Goal: Task Accomplishment & Management: Manage account settings

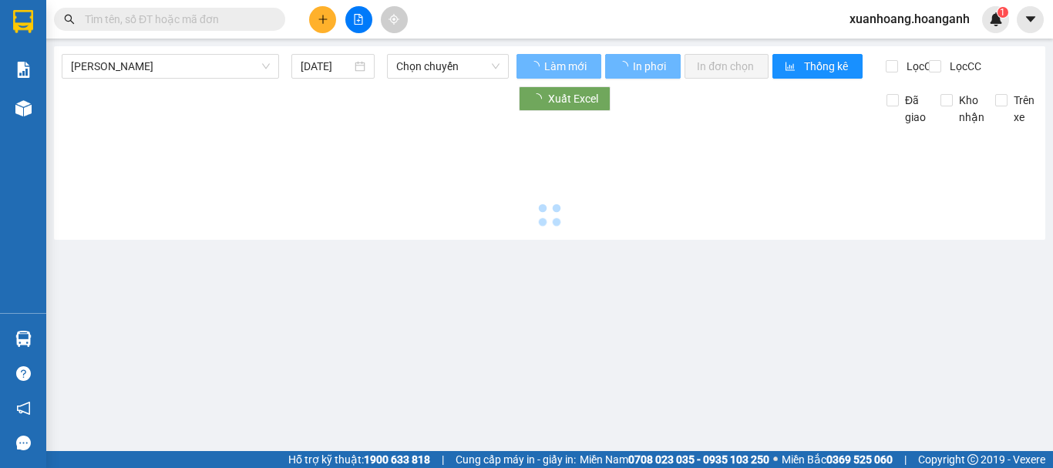
type input "[DATE]"
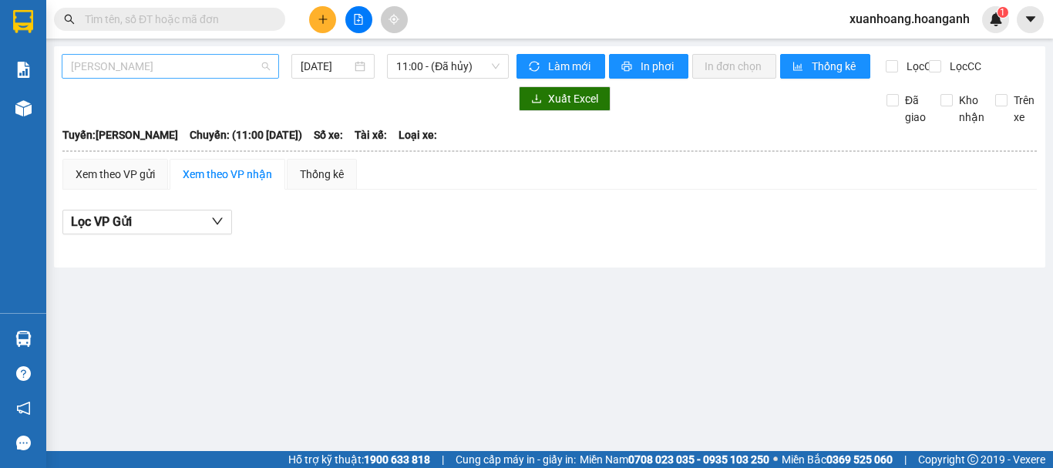
click at [215, 71] on span "[PERSON_NAME]" at bounding box center [170, 66] width 199 height 23
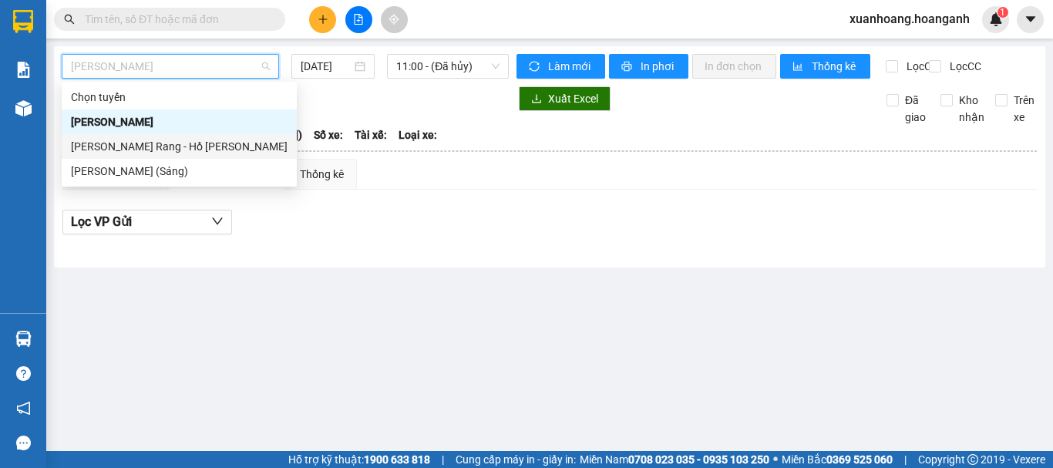
click at [194, 144] on div "[PERSON_NAME] Rang - Hồ [PERSON_NAME]" at bounding box center [179, 146] width 217 height 17
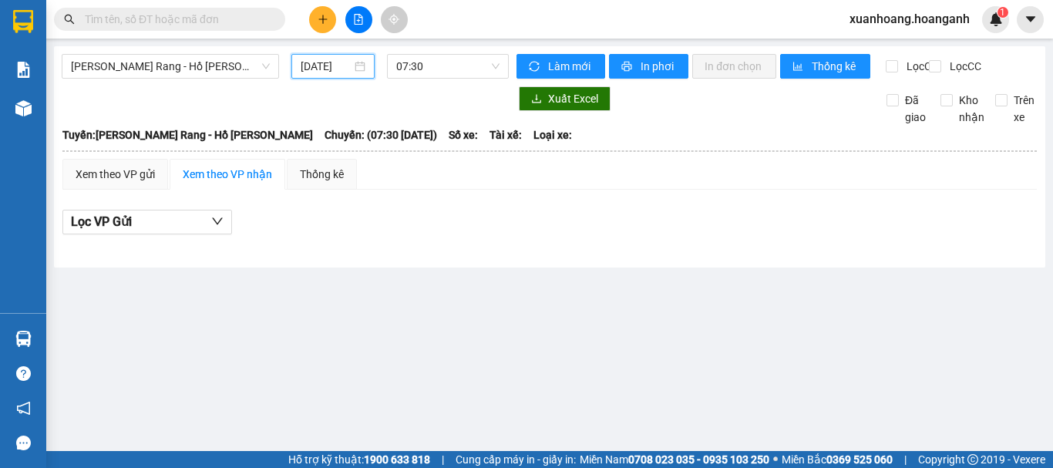
click at [324, 71] on input "[DATE]" at bounding box center [326, 66] width 51 height 17
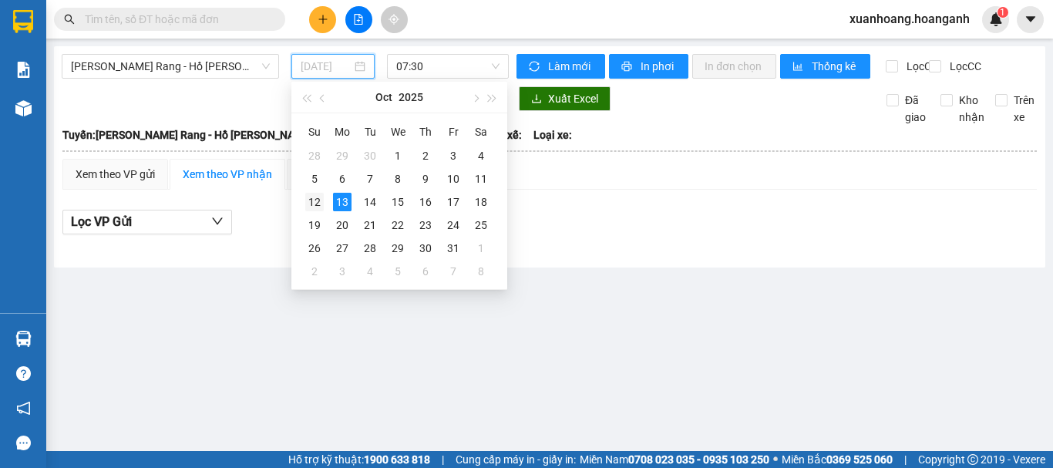
click at [320, 204] on div "12" at bounding box center [314, 202] width 19 height 19
type input "[DATE]"
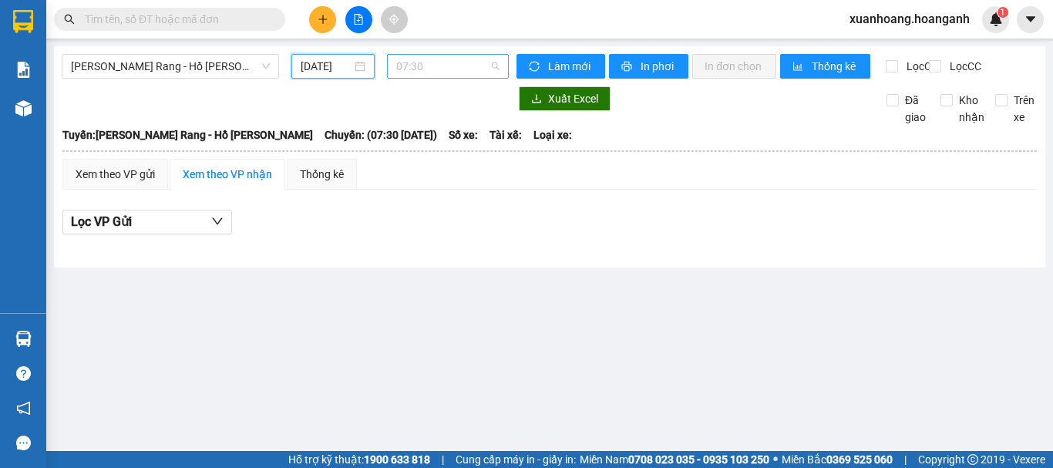
click at [428, 69] on span "07:30" at bounding box center [447, 66] width 103 height 23
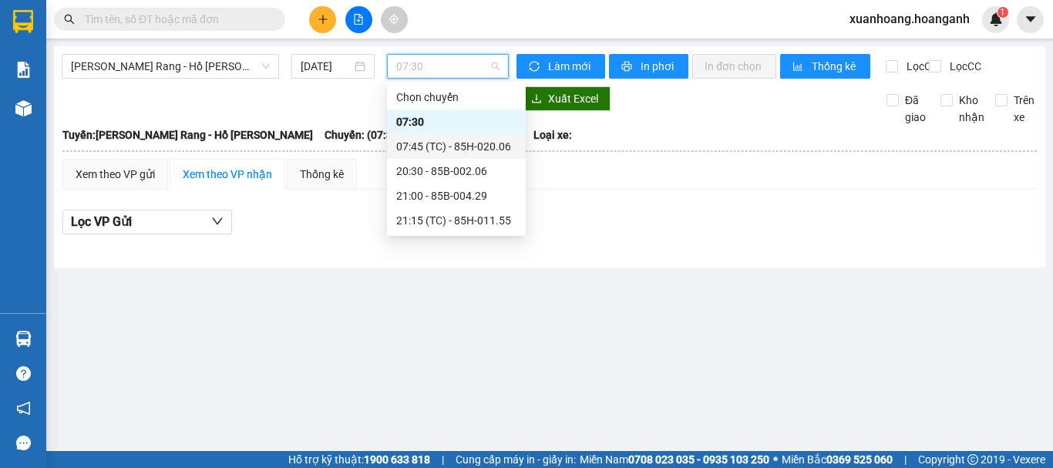
click at [416, 146] on div "07:45 (TC) - 85H-020.06" at bounding box center [456, 146] width 120 height 17
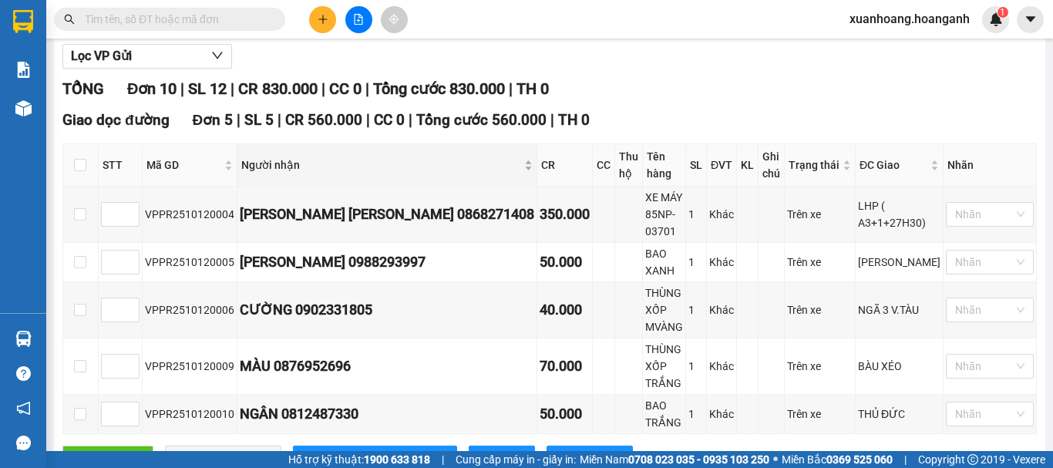
scroll to position [89, 0]
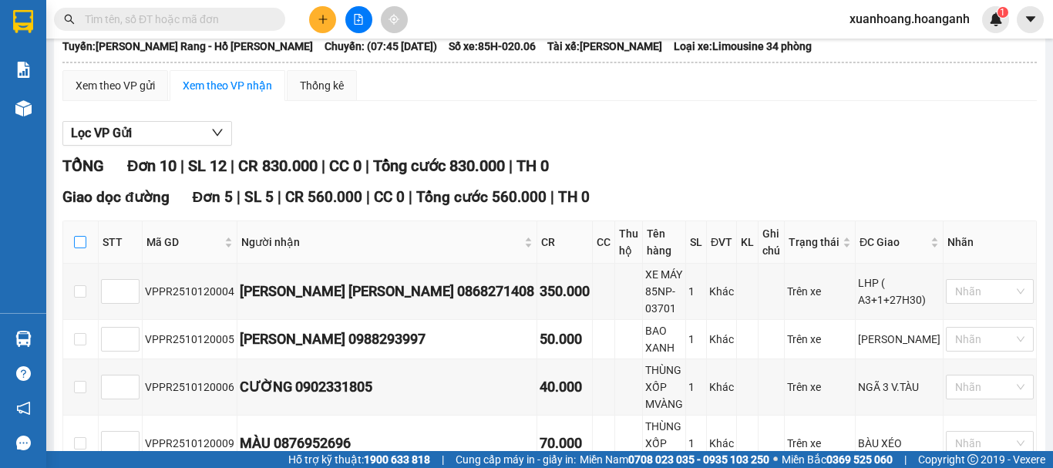
click at [82, 248] on input "checkbox" at bounding box center [80, 242] width 12 height 12
checkbox input "true"
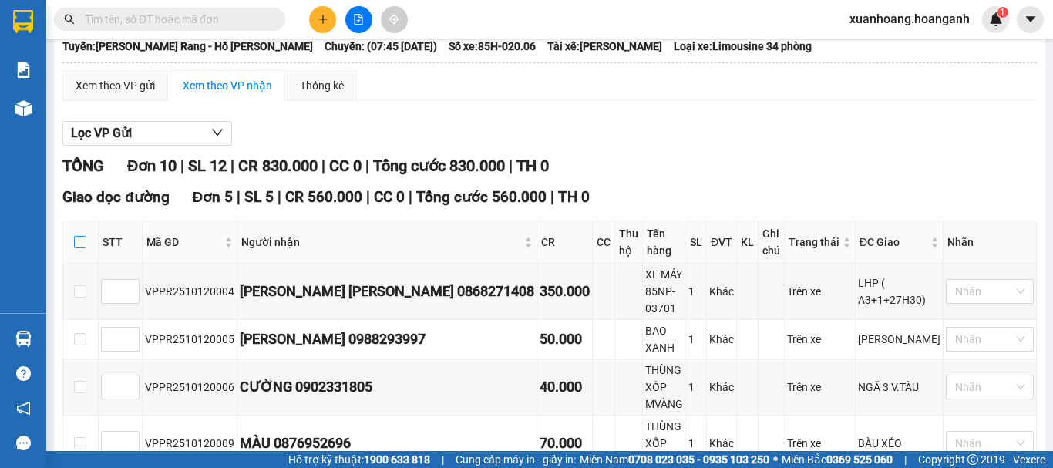
checkbox input "true"
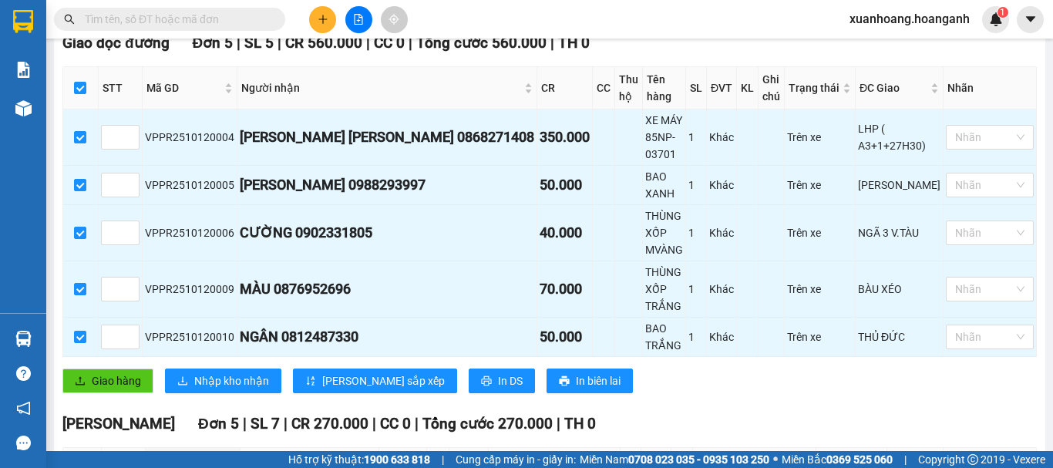
scroll to position [320, 0]
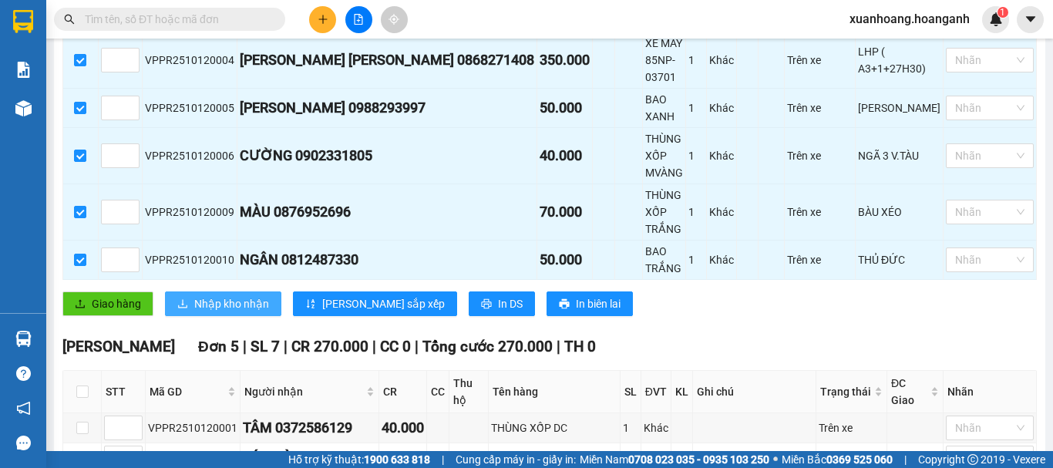
click at [213, 295] on span "Nhập kho nhận" at bounding box center [231, 303] width 75 height 17
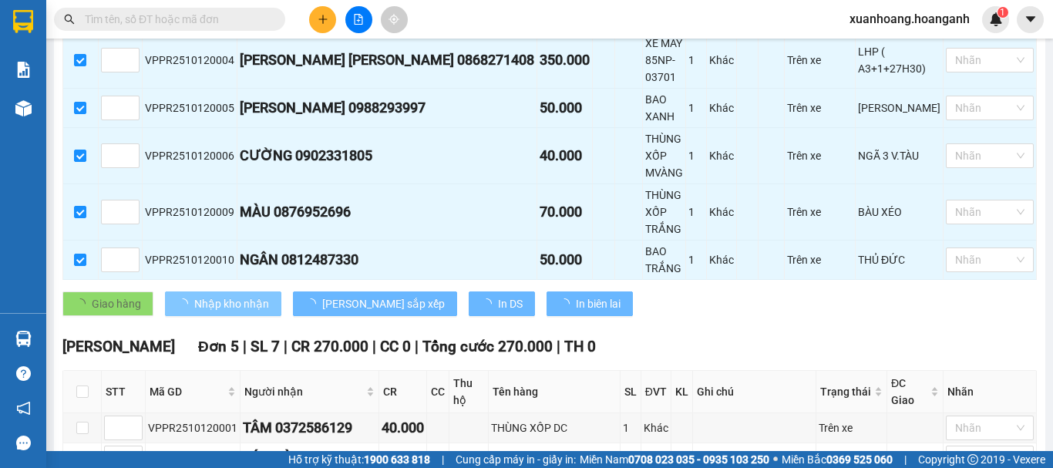
checkbox input "false"
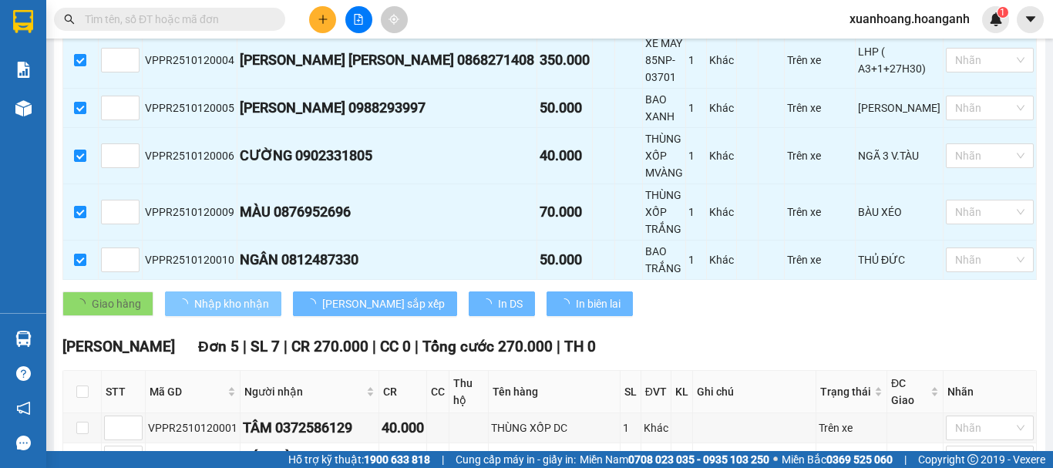
checkbox input "false"
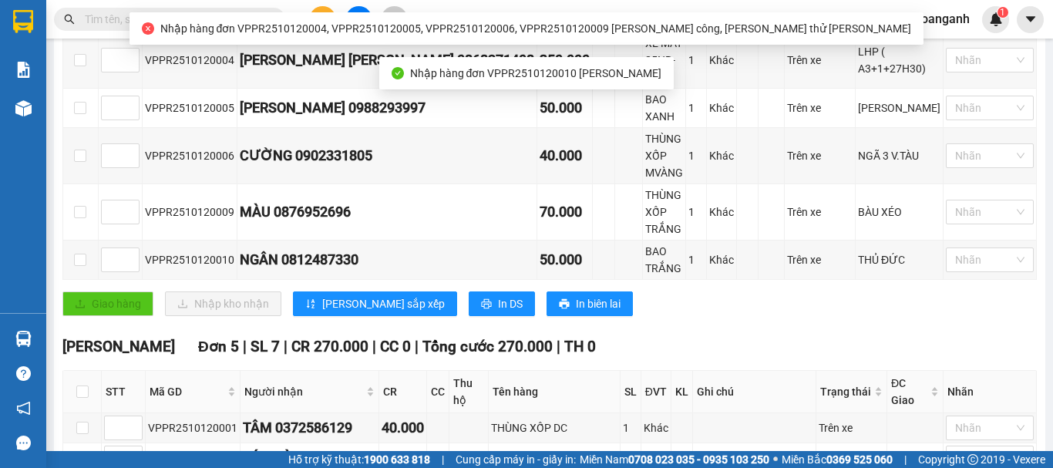
scroll to position [397, 0]
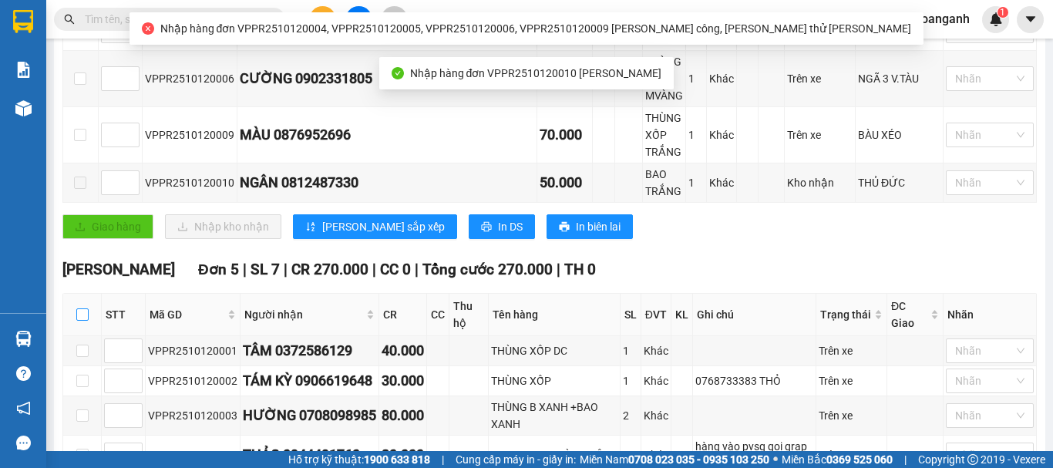
click at [84, 308] on input "checkbox" at bounding box center [82, 314] width 12 height 12
checkbox input "true"
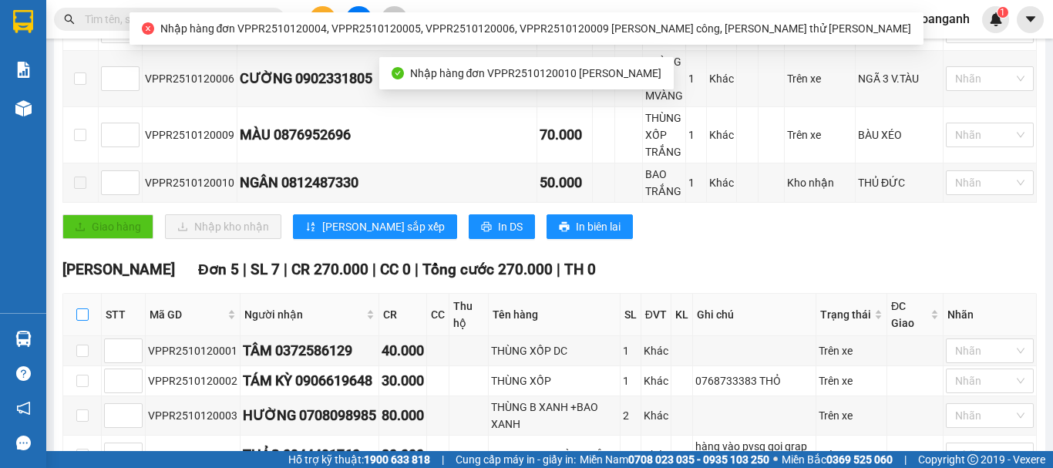
checkbox input "true"
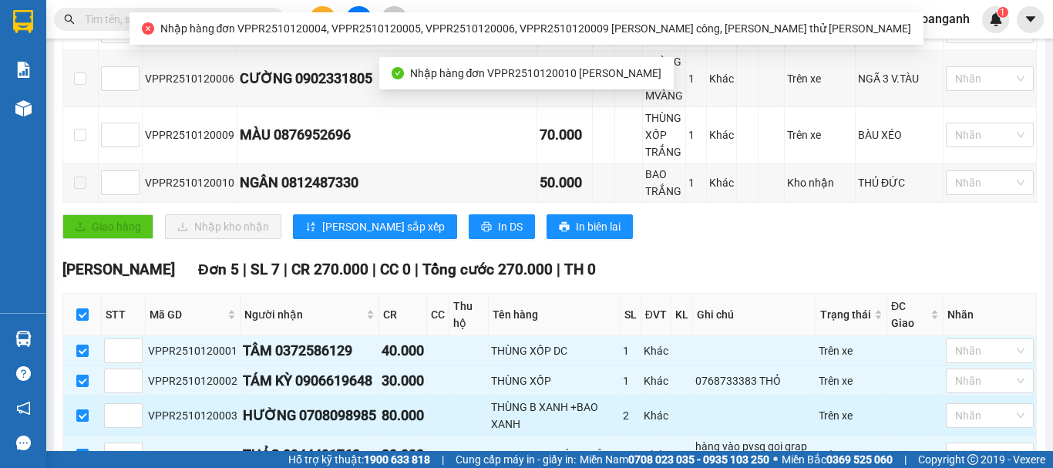
scroll to position [474, 0]
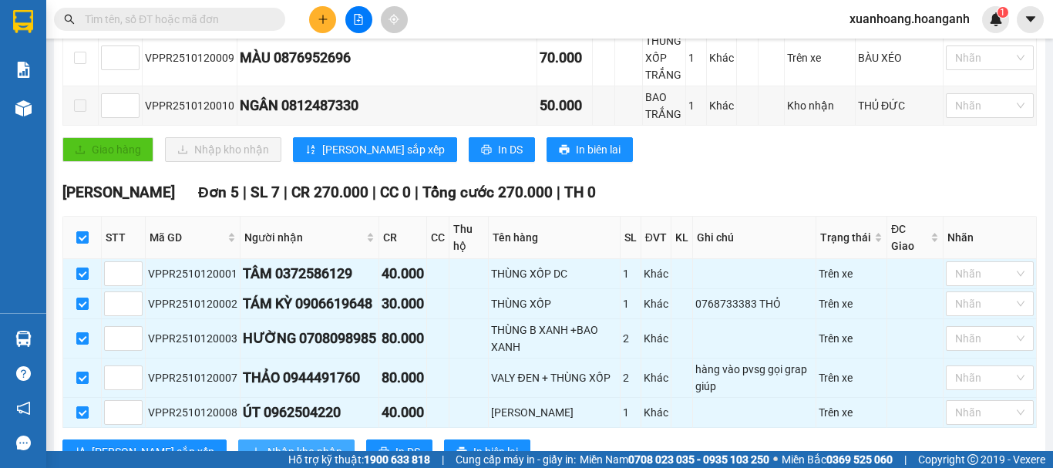
click at [268, 443] on span "Nhập kho nhận" at bounding box center [305, 451] width 75 height 17
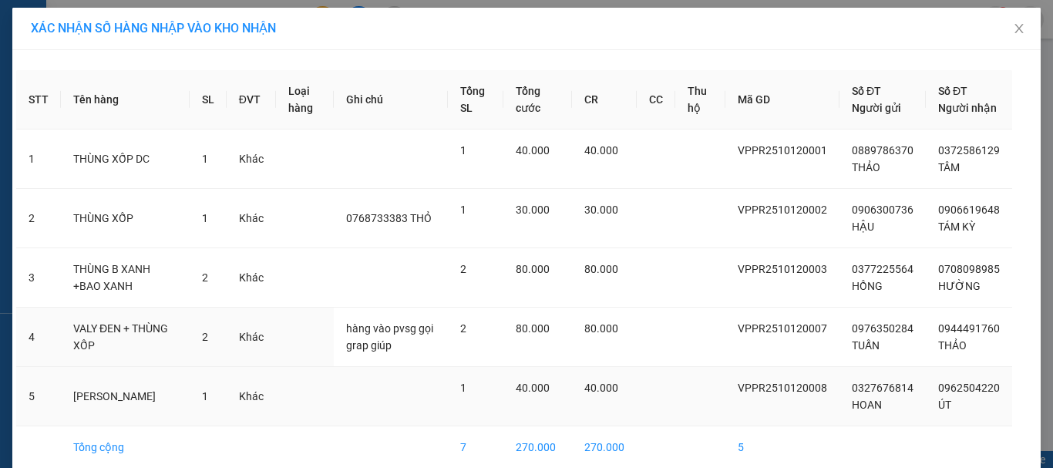
scroll to position [88, 0]
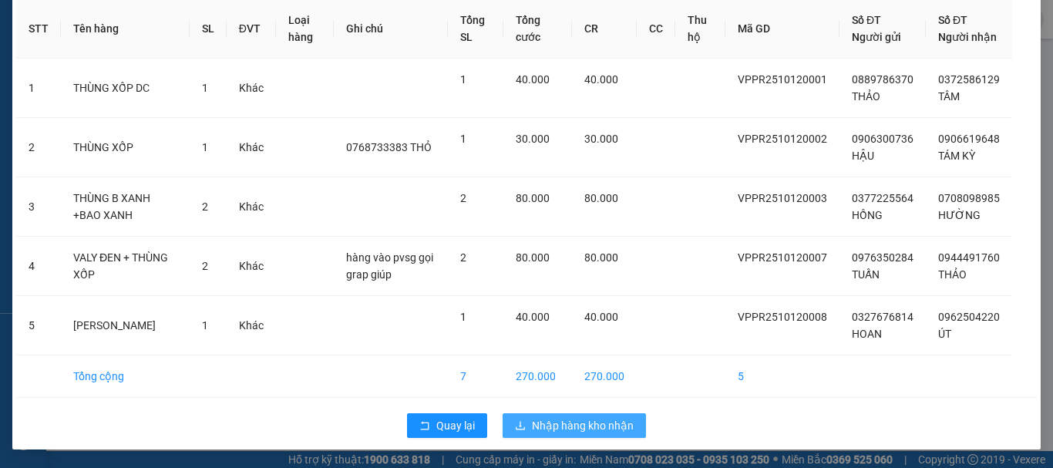
click at [569, 424] on span "Nhập hàng kho nhận" at bounding box center [583, 425] width 102 height 17
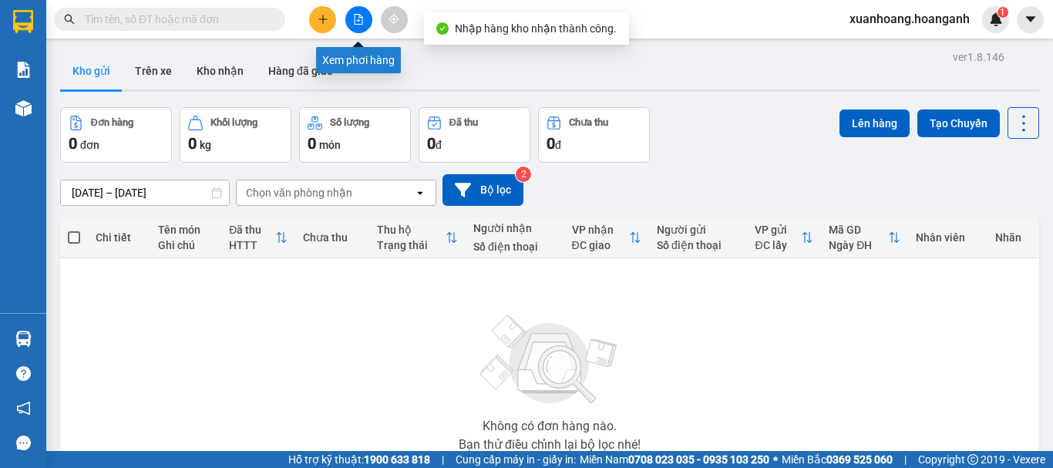
click at [369, 14] on button at bounding box center [358, 19] width 27 height 27
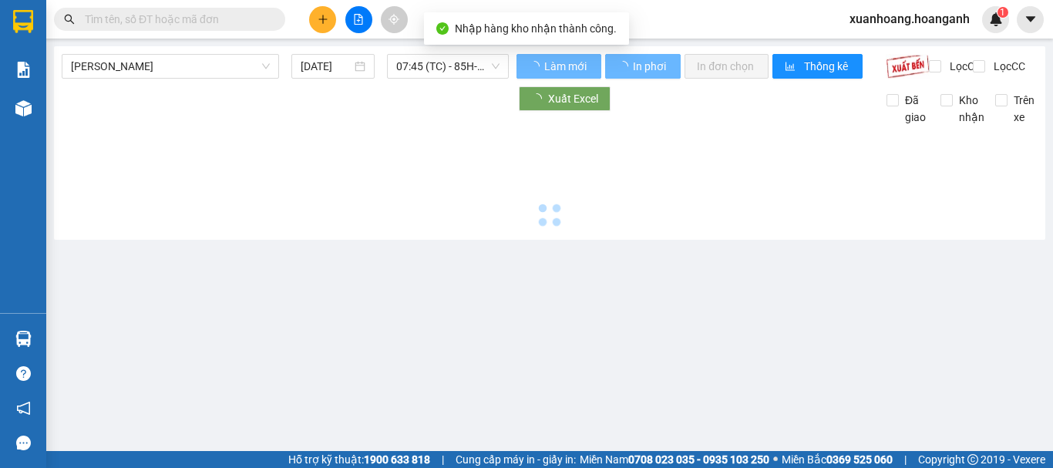
type input "[DATE]"
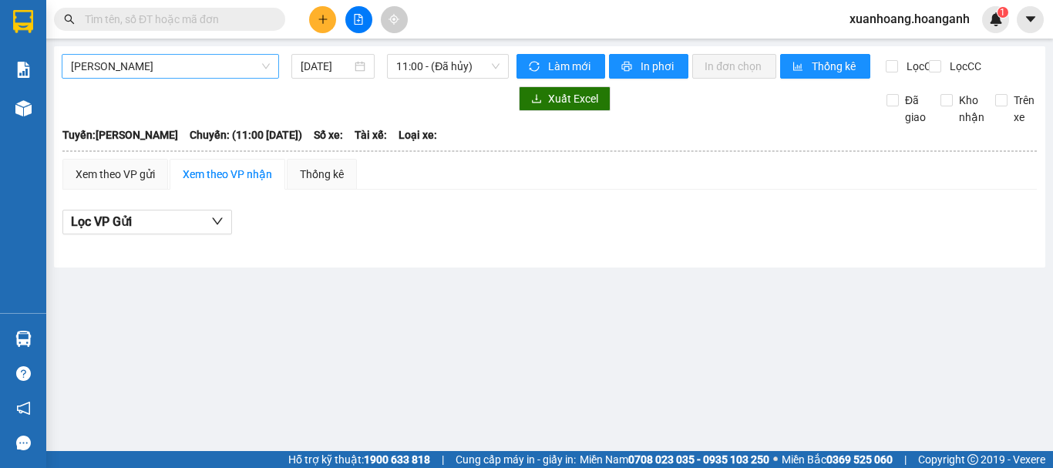
click at [210, 72] on span "[PERSON_NAME]" at bounding box center [170, 66] width 199 height 23
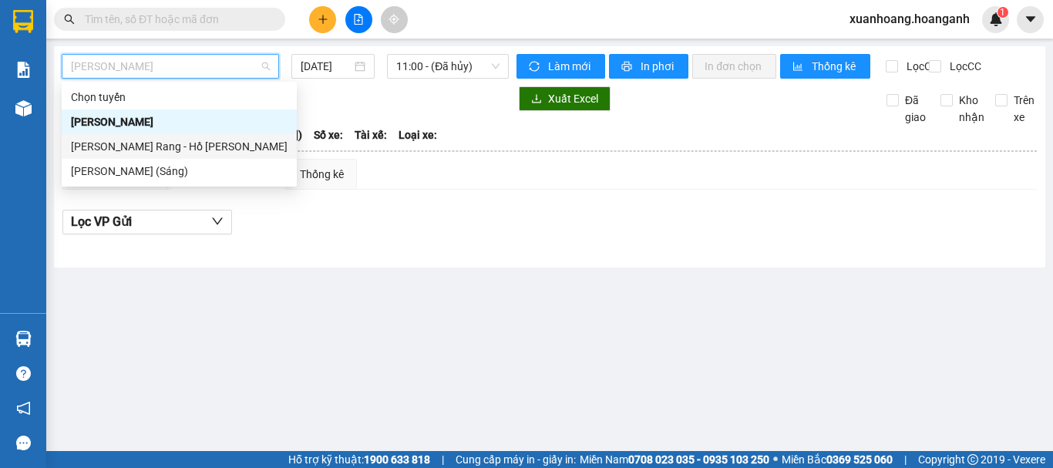
click at [204, 140] on div "[PERSON_NAME] Rang - Hồ [PERSON_NAME]" at bounding box center [179, 146] width 217 height 17
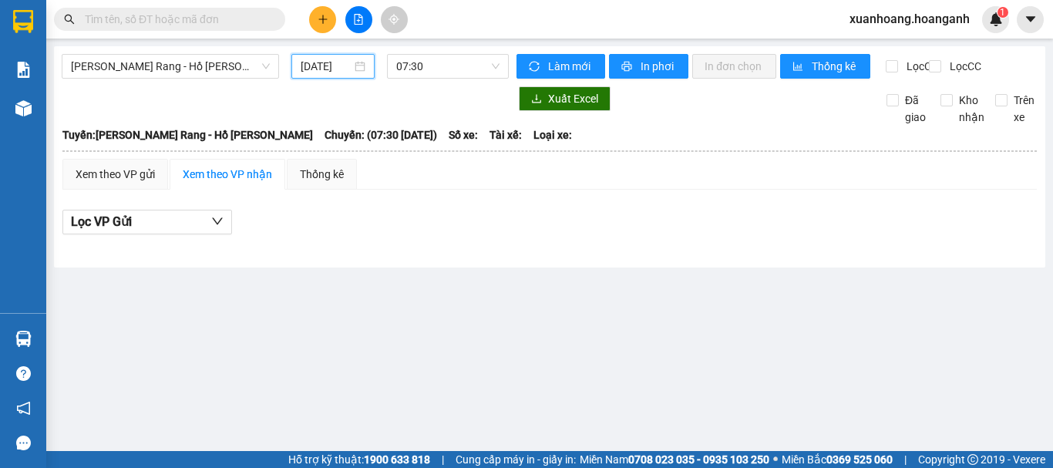
click at [332, 72] on input "[DATE]" at bounding box center [326, 66] width 51 height 17
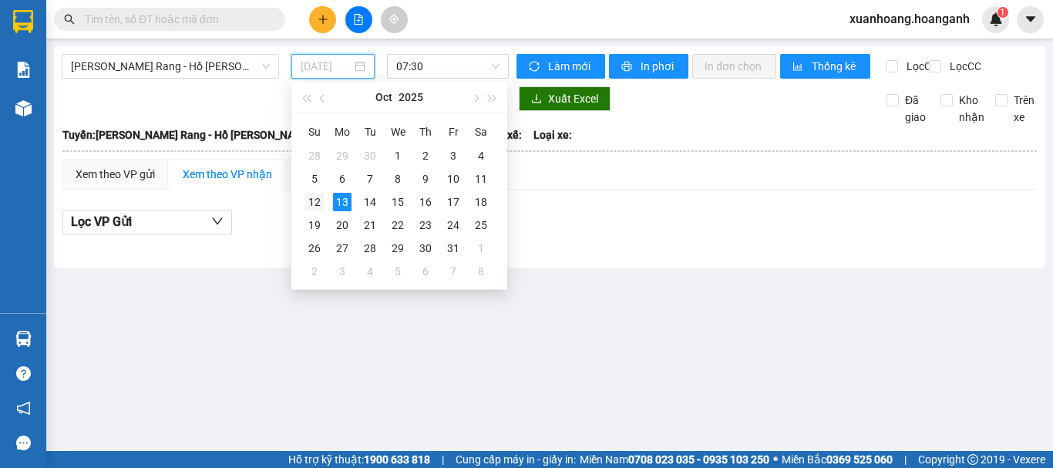
click at [315, 203] on div "12" at bounding box center [314, 202] width 19 height 19
type input "[DATE]"
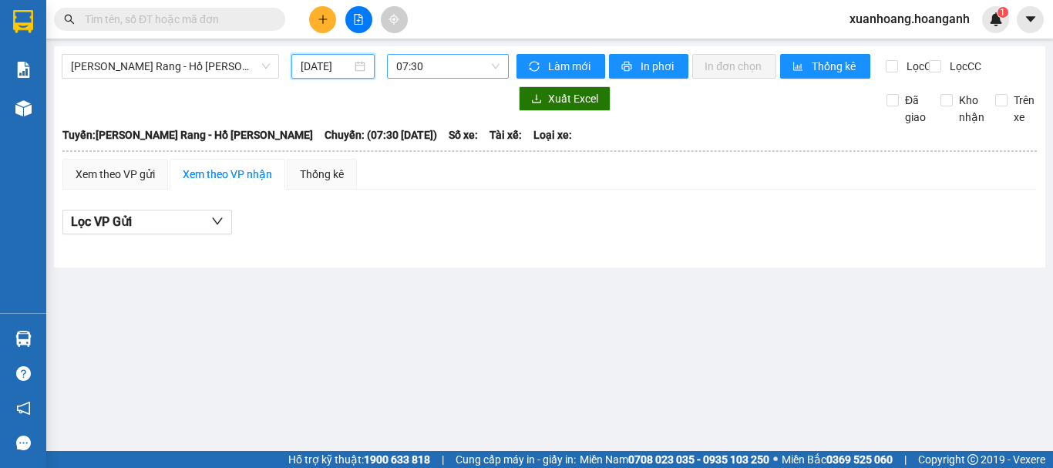
click at [423, 71] on span "07:30" at bounding box center [447, 66] width 103 height 23
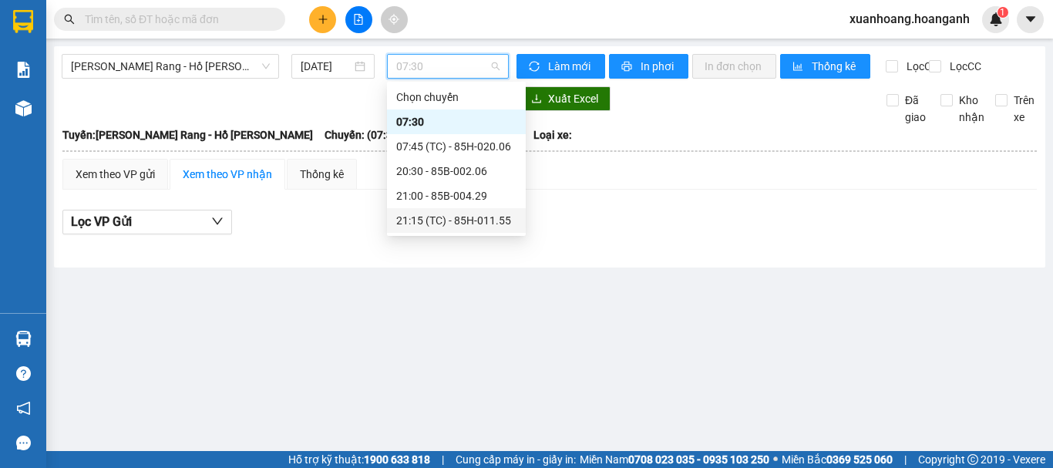
click at [443, 219] on div "21:15 (TC) - 85H-011.55" at bounding box center [456, 220] width 120 height 17
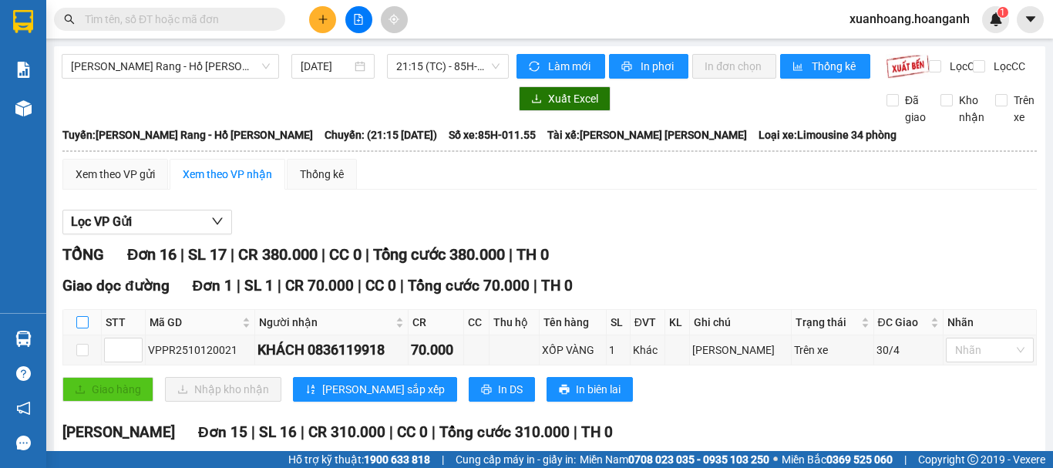
click at [82, 328] on input "checkbox" at bounding box center [82, 322] width 12 height 12
checkbox input "true"
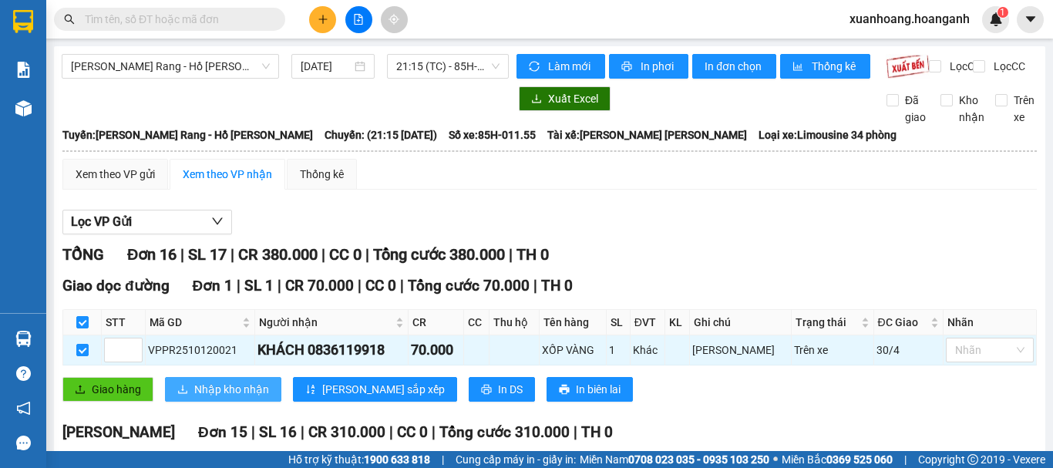
click at [223, 397] on span "Nhập kho nhận" at bounding box center [231, 389] width 75 height 17
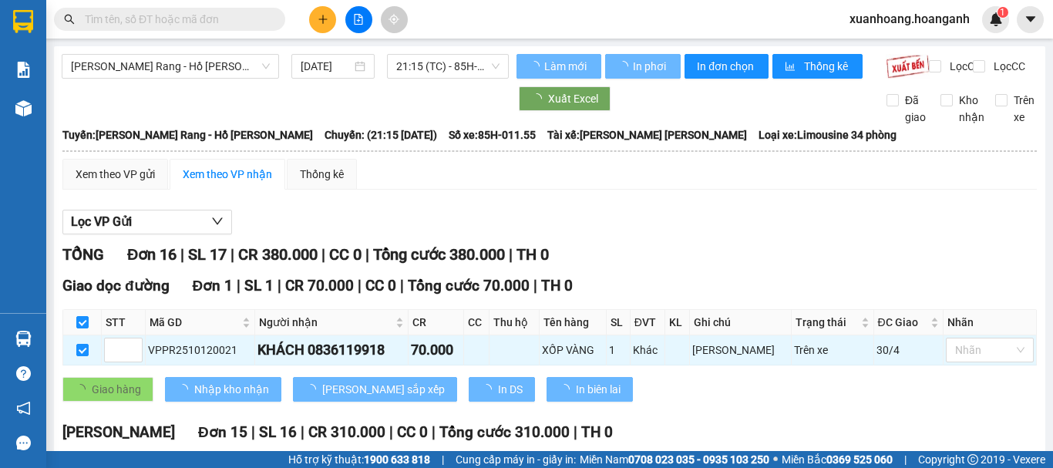
checkbox input "false"
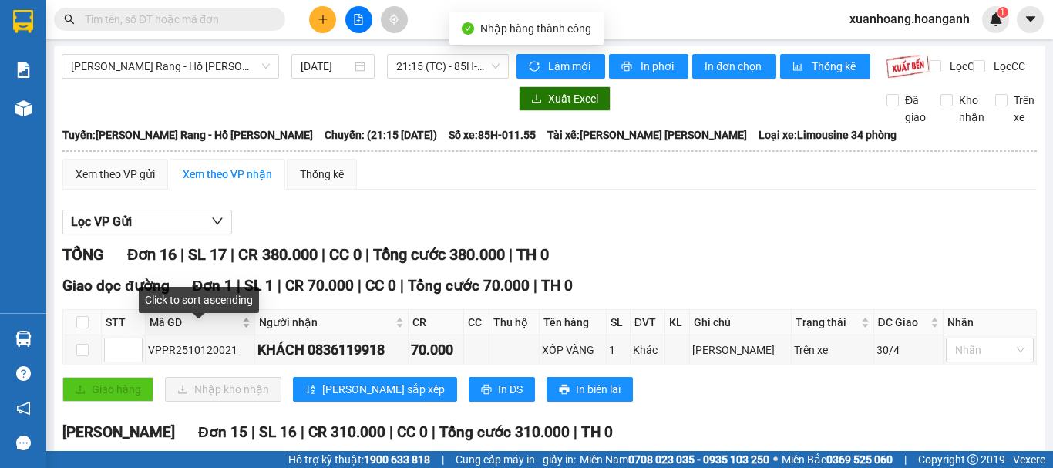
scroll to position [154, 0]
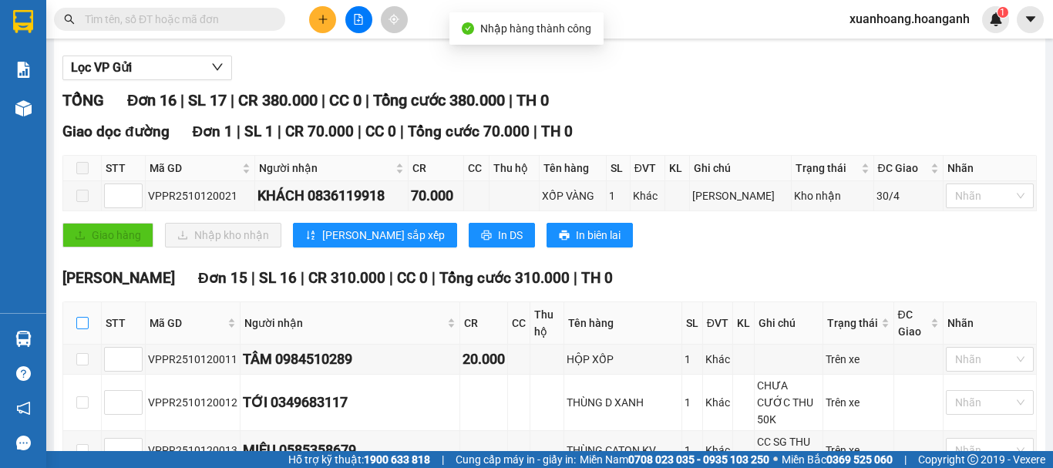
click at [79, 329] on input "checkbox" at bounding box center [82, 323] width 12 height 12
checkbox input "true"
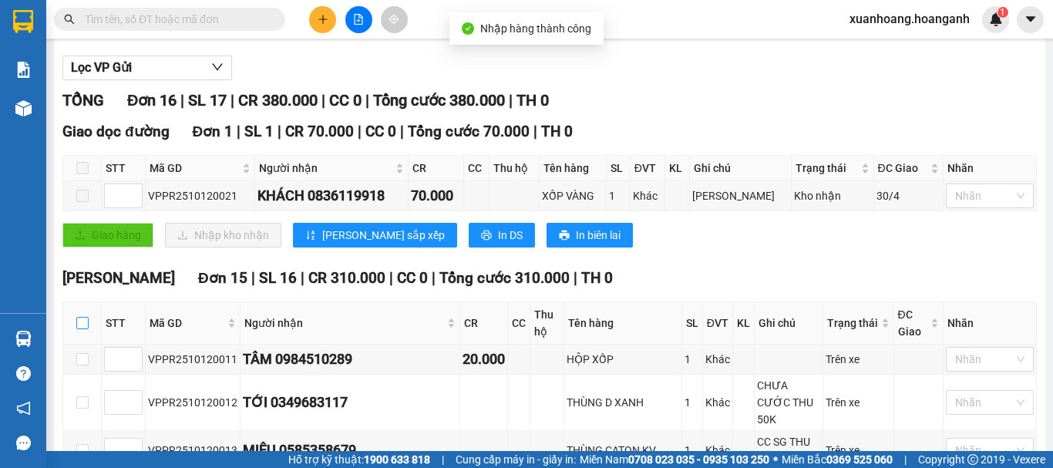
checkbox input "true"
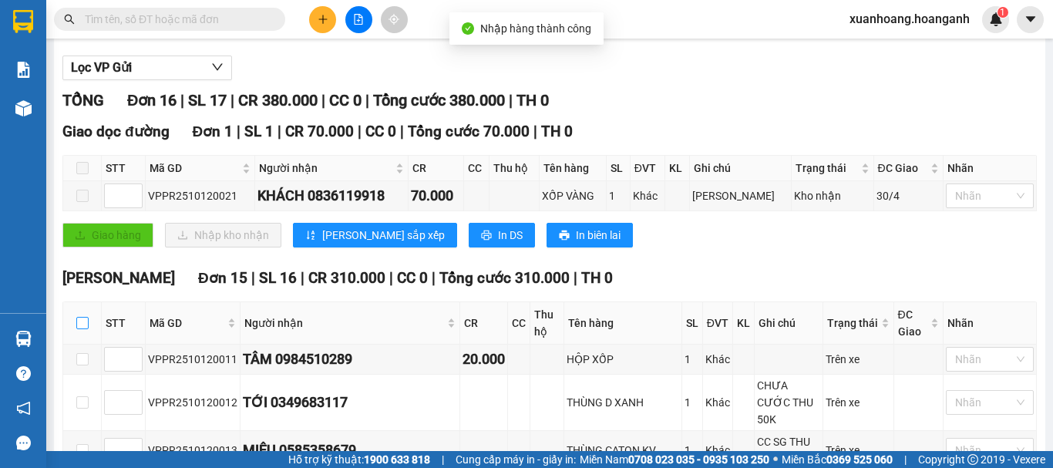
checkbox input "true"
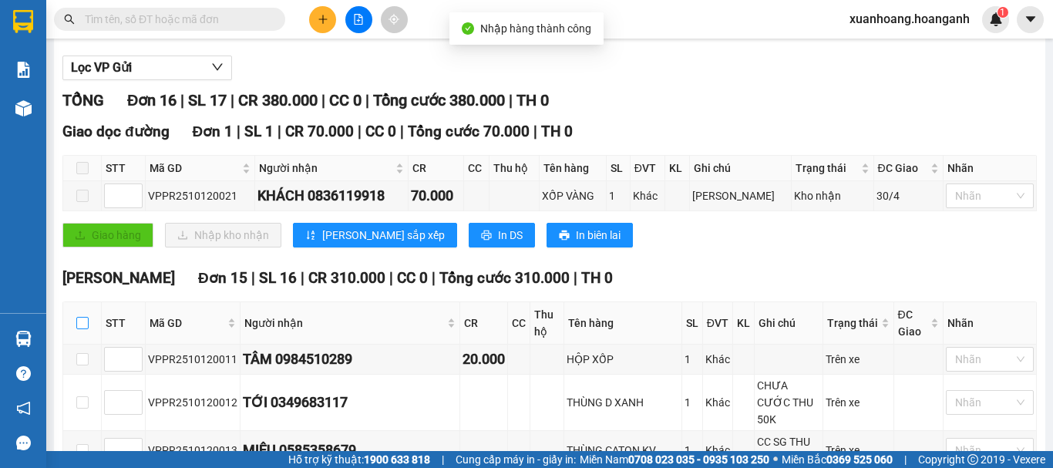
checkbox input "true"
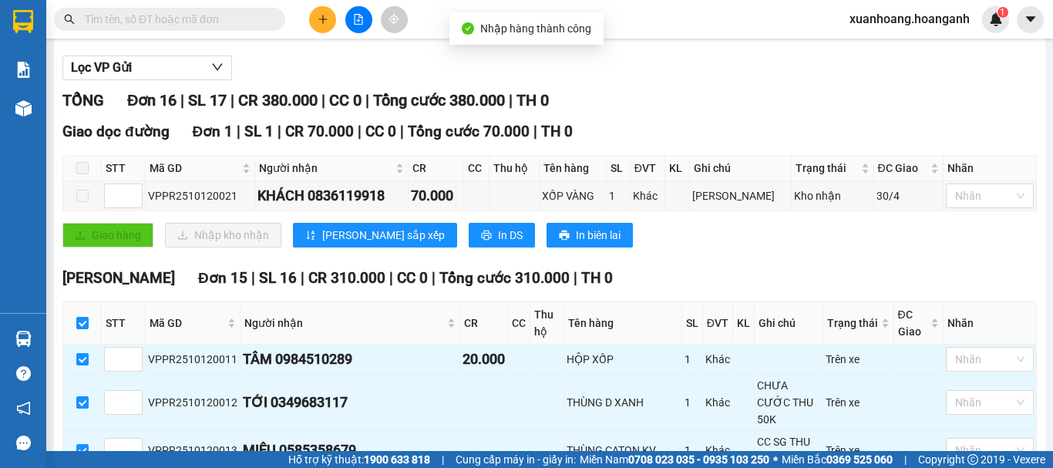
scroll to position [628, 0]
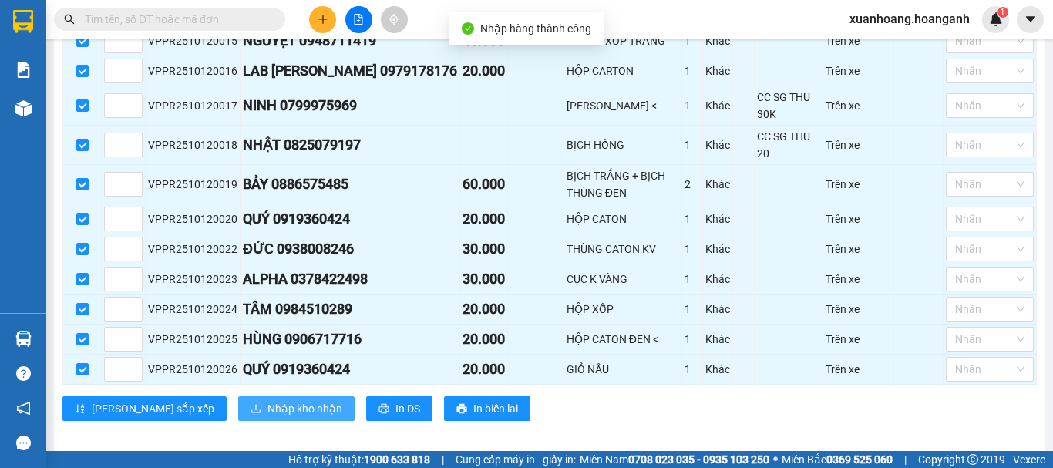
click at [268, 400] on span "Nhập kho nhận" at bounding box center [305, 408] width 75 height 17
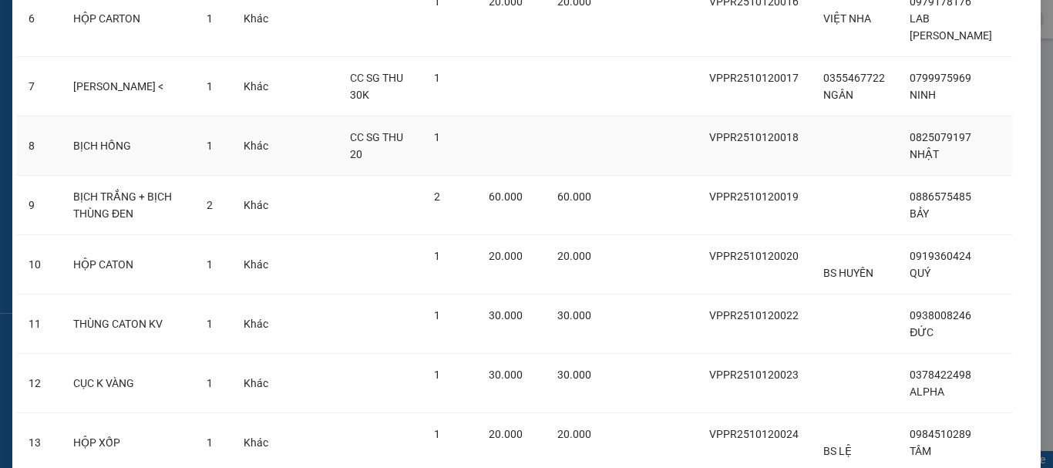
scroll to position [699, 0]
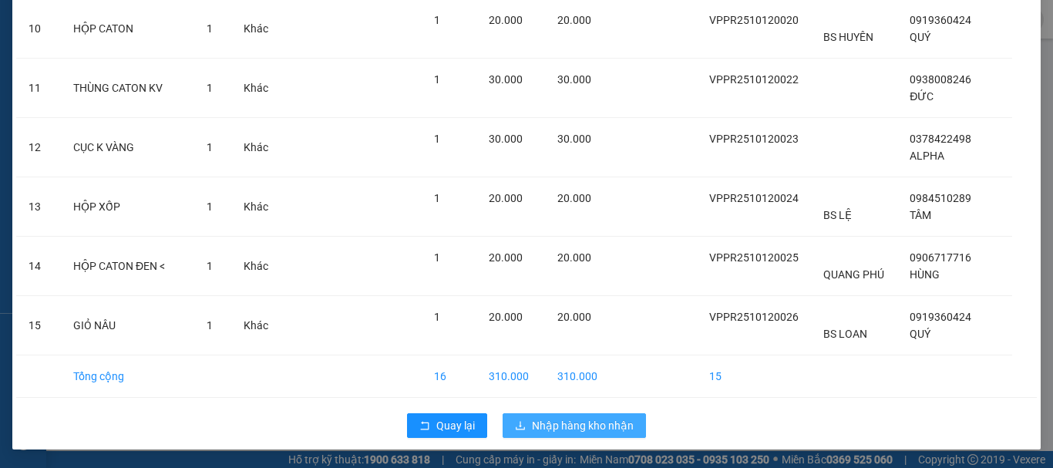
click at [586, 419] on span "Nhập hàng kho nhận" at bounding box center [583, 425] width 102 height 17
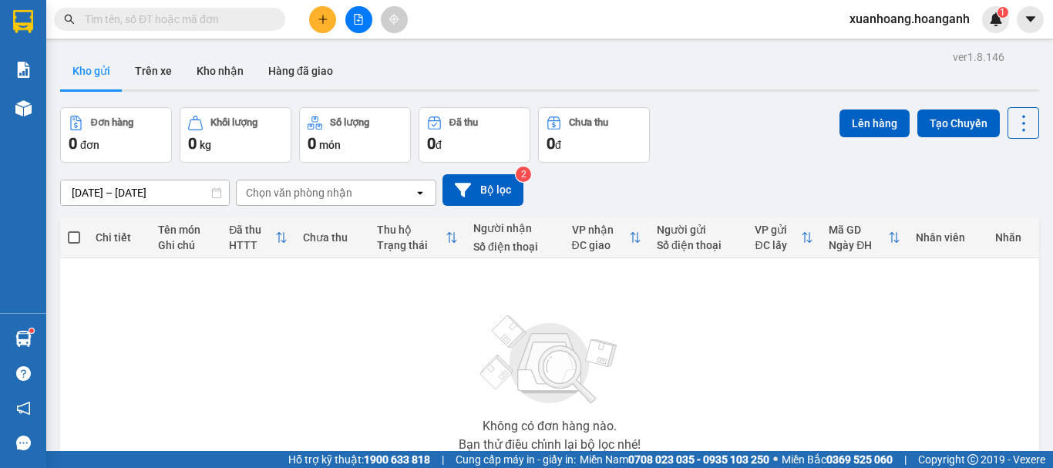
click at [163, 24] on input "text" at bounding box center [176, 19] width 182 height 17
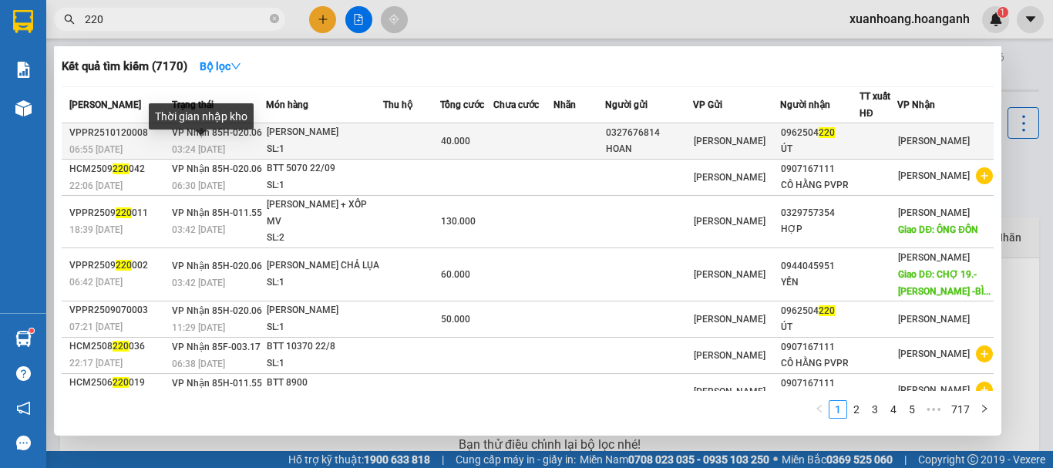
type input "220"
click at [222, 144] on span "03:24 [DATE]" at bounding box center [198, 149] width 53 height 11
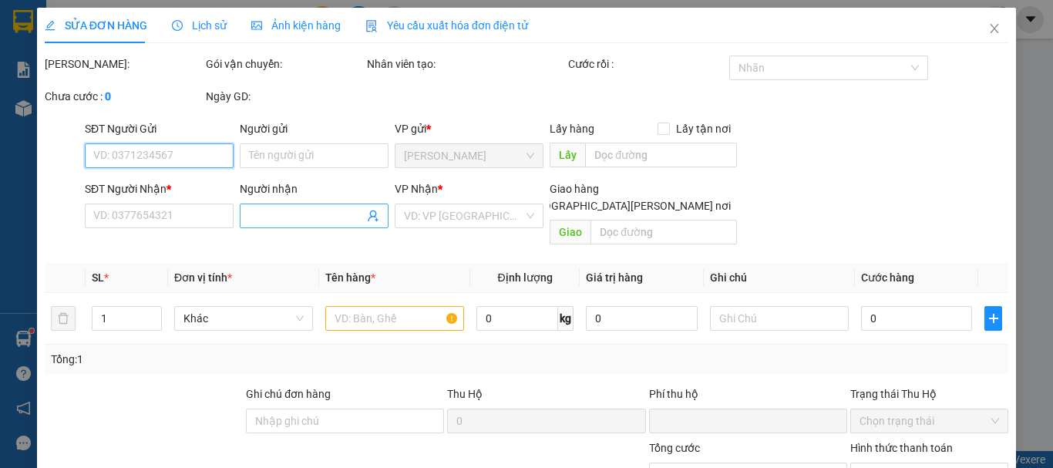
type input "0327676814"
type input "HOAN"
type input "0962504220"
type input "ÚT"
type input "0"
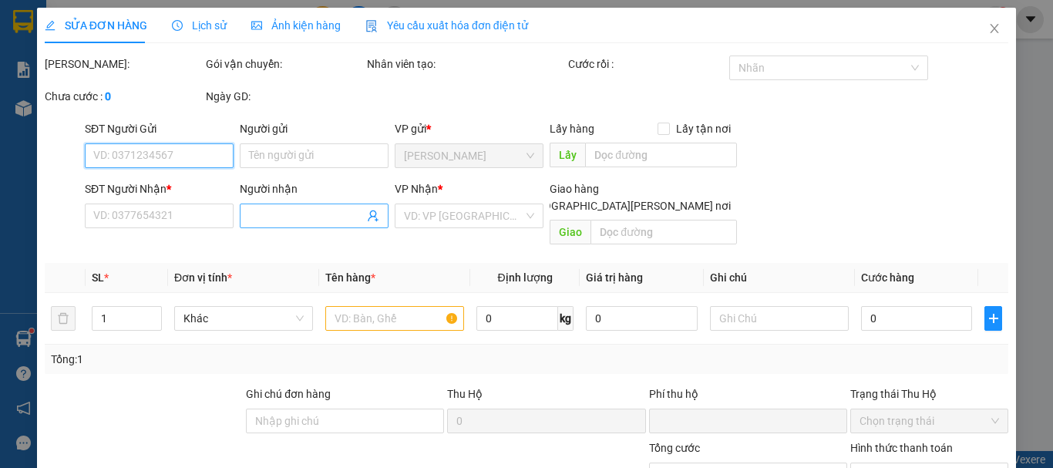
type input "40.000"
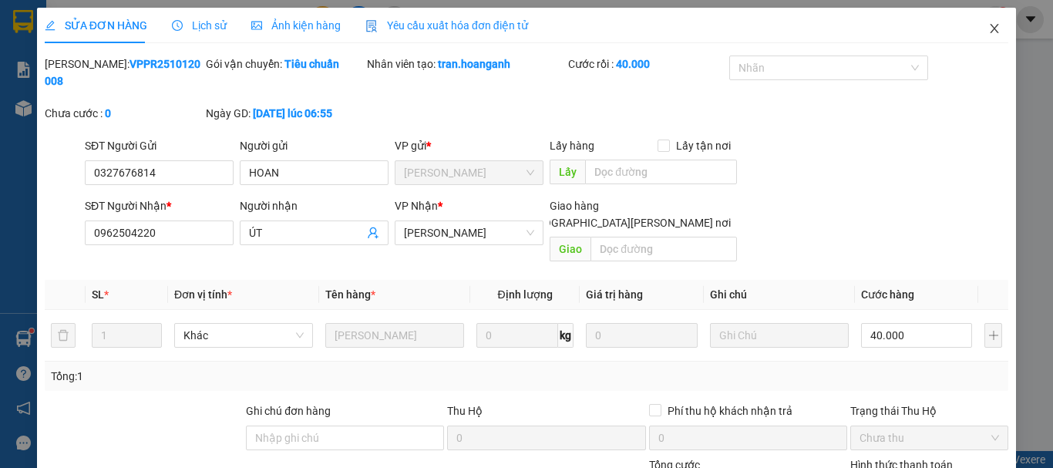
click at [991, 29] on icon "close" at bounding box center [995, 28] width 8 height 9
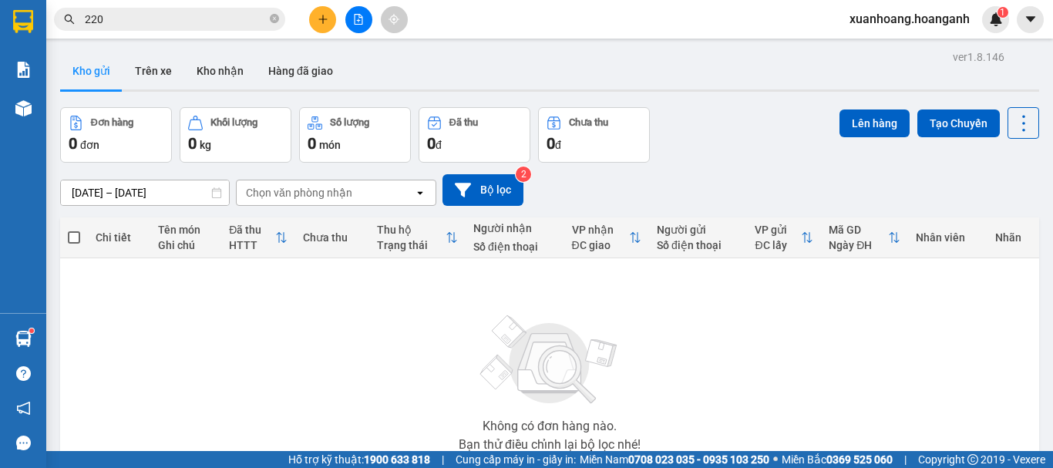
click at [150, 14] on input "220" at bounding box center [176, 19] width 182 height 17
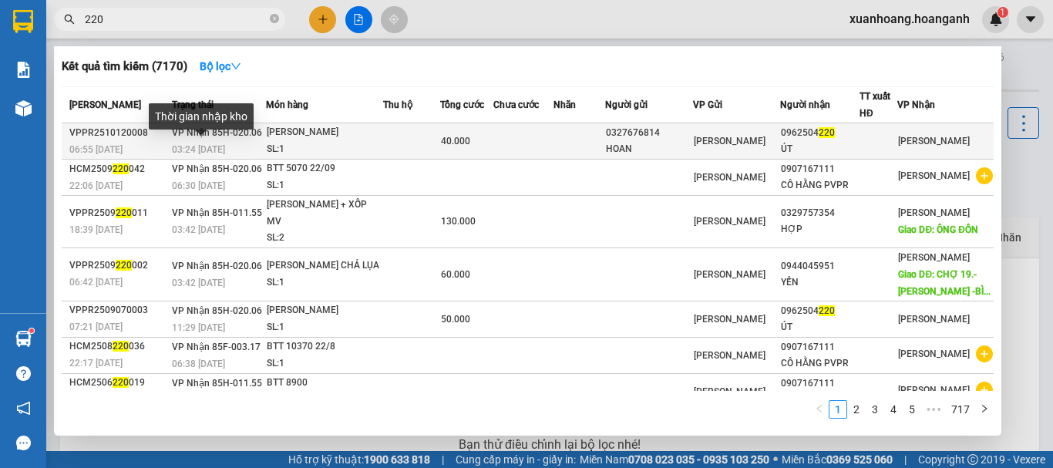
click at [196, 146] on span "03:24 [DATE]" at bounding box center [198, 149] width 53 height 11
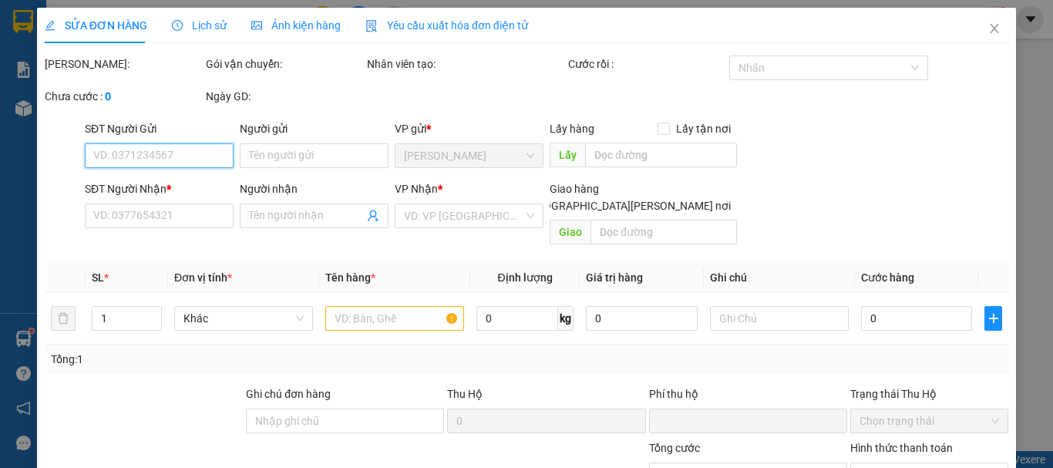
type input "0327676814"
type input "HOAN"
type input "0962504220"
type input "ÚT"
type input "0"
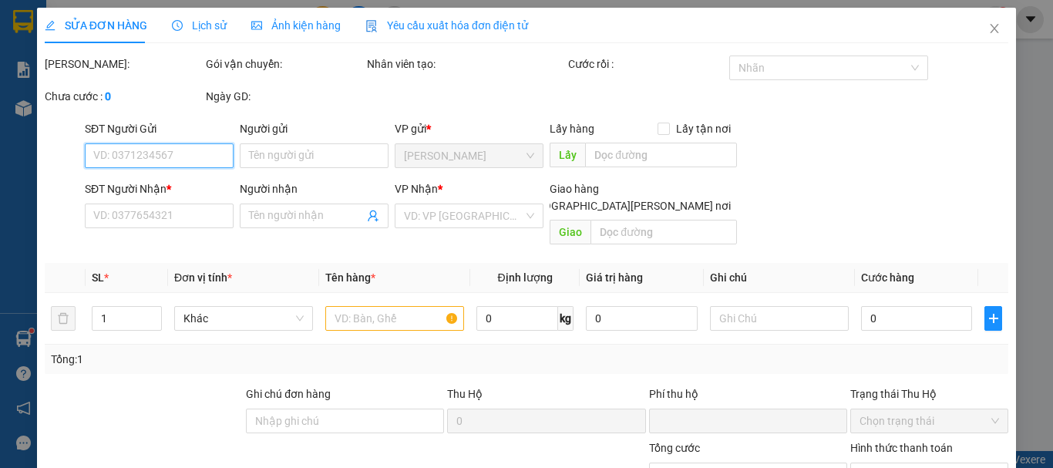
type input "40.000"
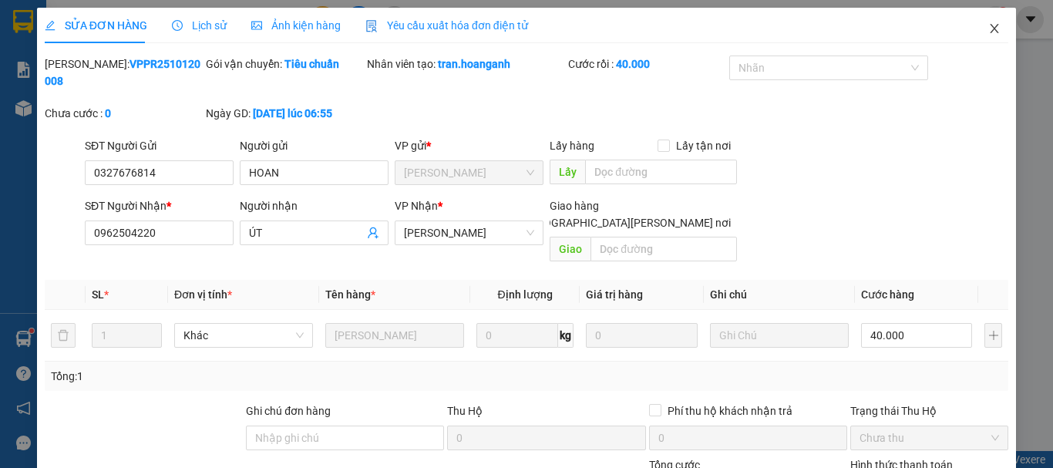
click at [989, 25] on icon "close" at bounding box center [995, 28] width 12 height 12
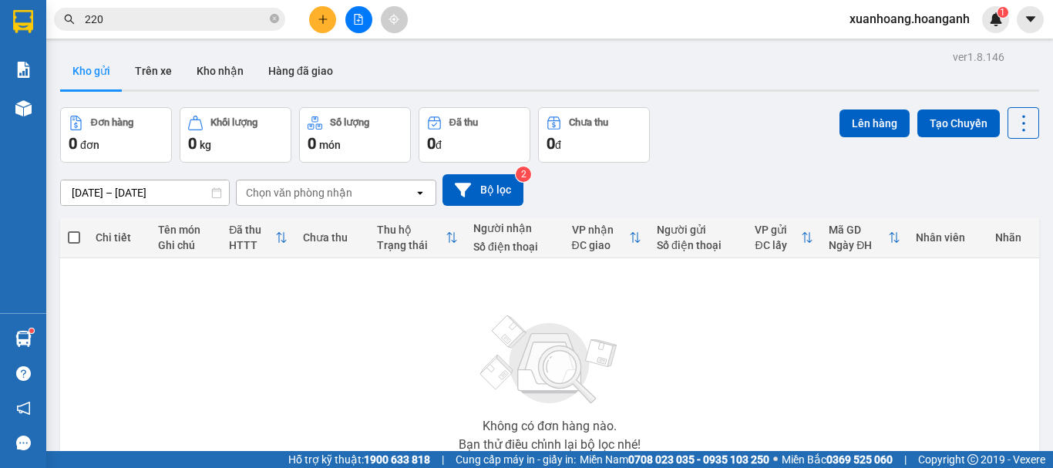
click at [153, 23] on input "220" at bounding box center [176, 19] width 182 height 17
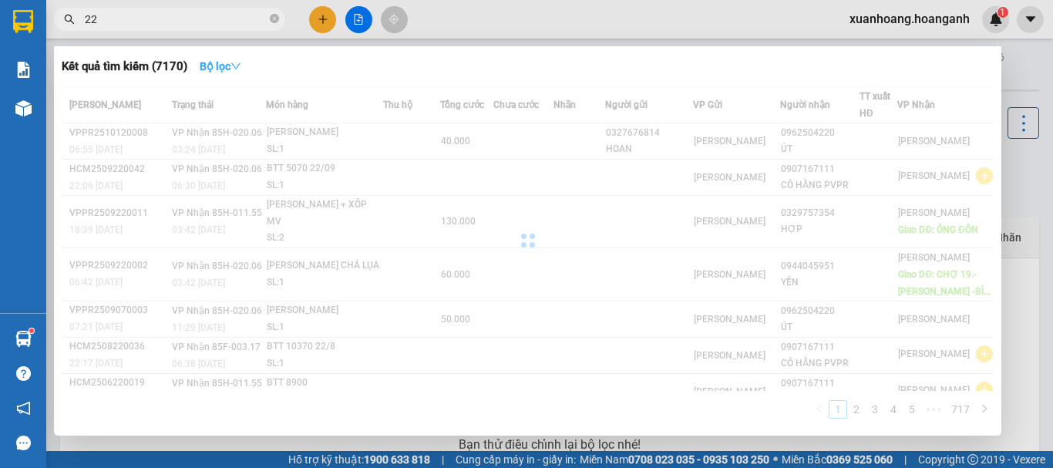
type input "2"
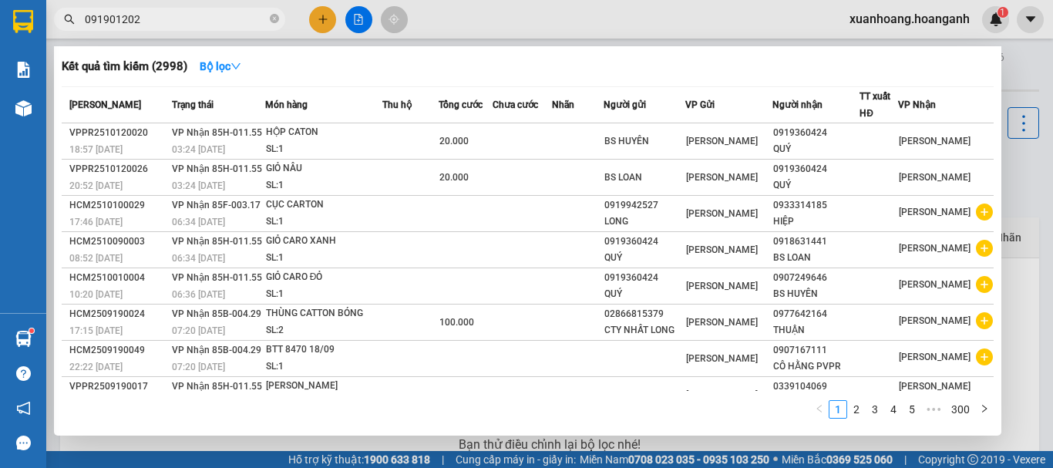
type input "0919012020"
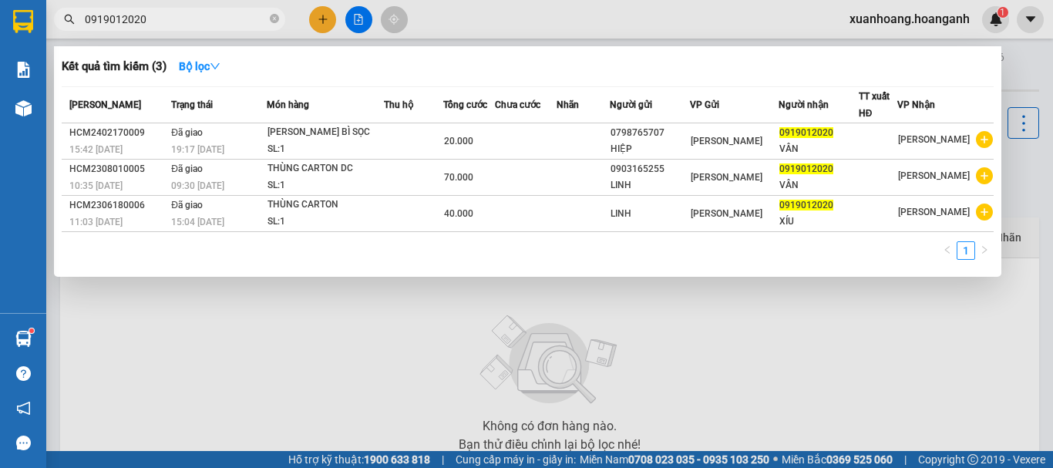
click at [275, 18] on icon "close-circle" at bounding box center [274, 18] width 9 height 9
type input "220"
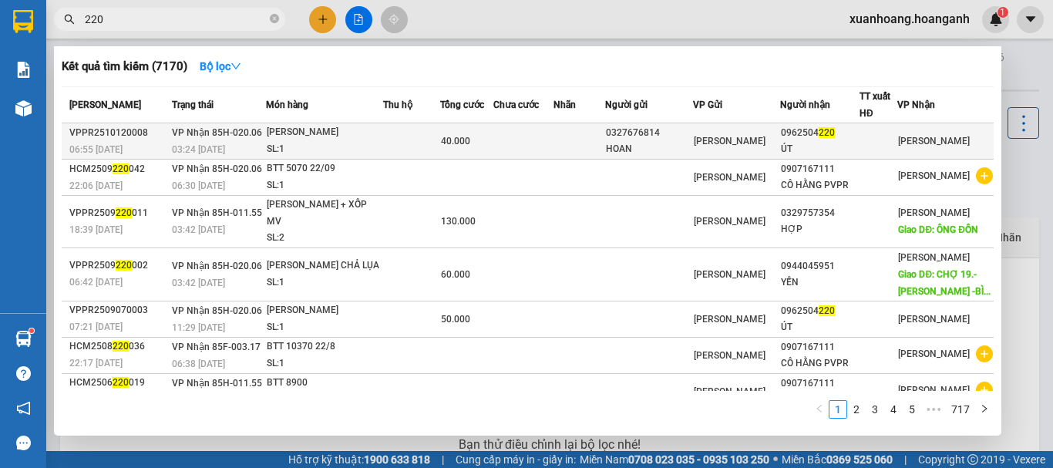
click at [344, 141] on div "SL: 1" at bounding box center [325, 149] width 116 height 17
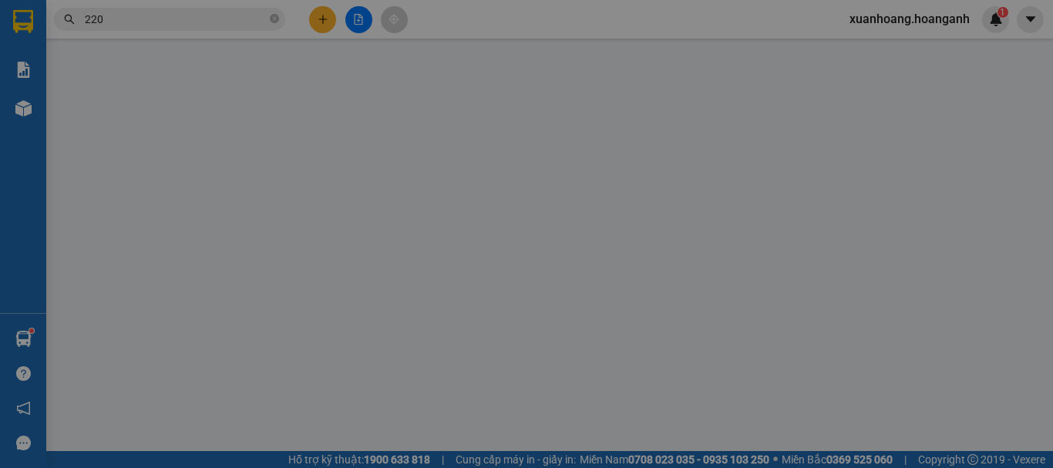
type input "0327676814"
type input "HOAN"
type input "0962504220"
type input "ÚT"
type input "0"
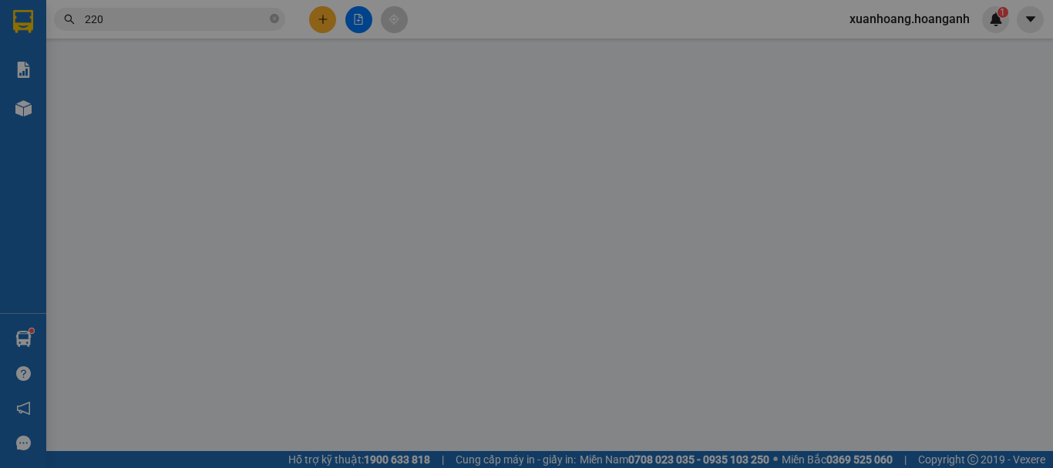
type input "40.000"
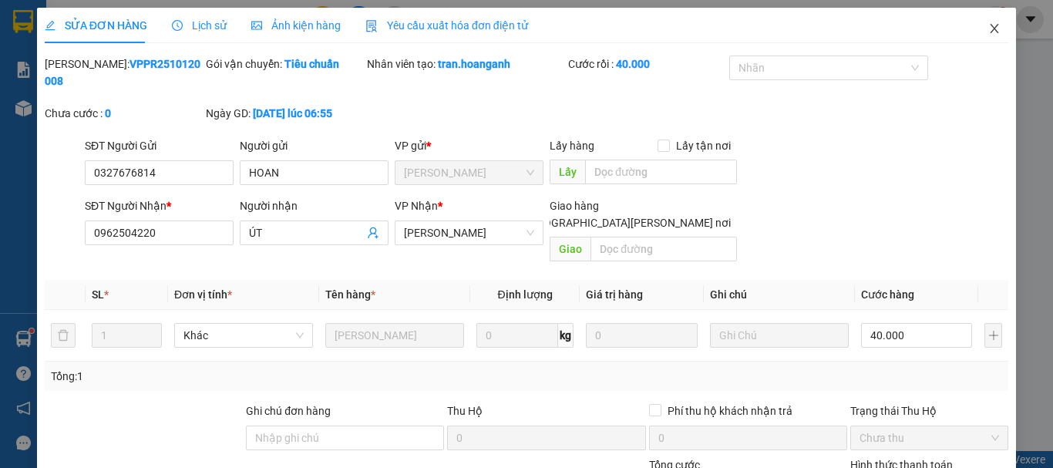
click at [989, 31] on icon "close" at bounding box center [995, 28] width 12 height 12
